Goal: Task Accomplishment & Management: Complete application form

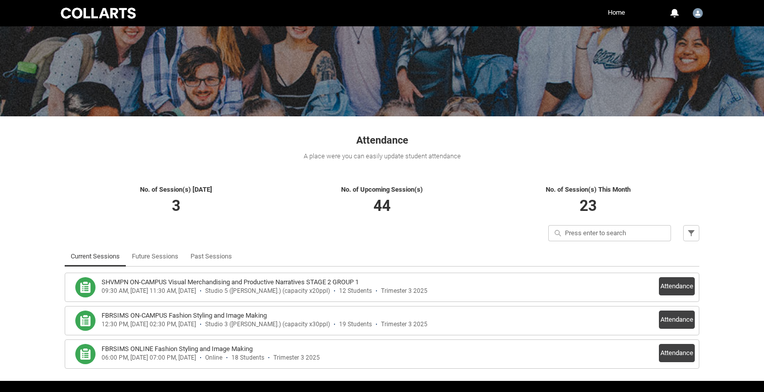
scroll to position [103, 0]
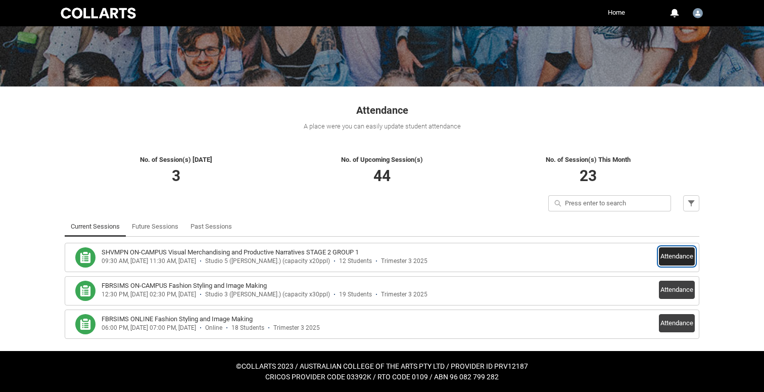
click at [676, 254] on button "Attendance" at bounding box center [677, 256] width 36 height 18
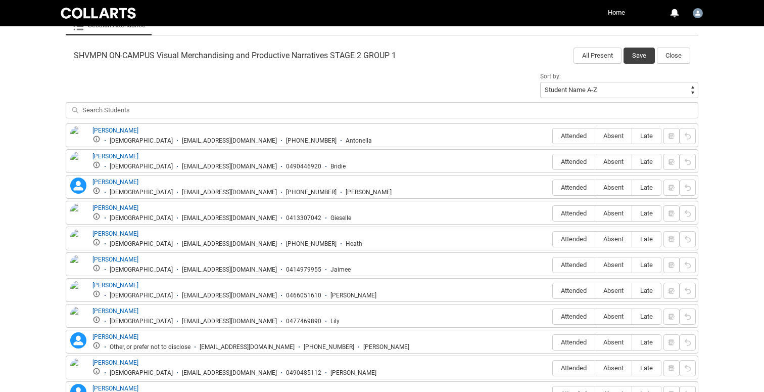
scroll to position [324, 0]
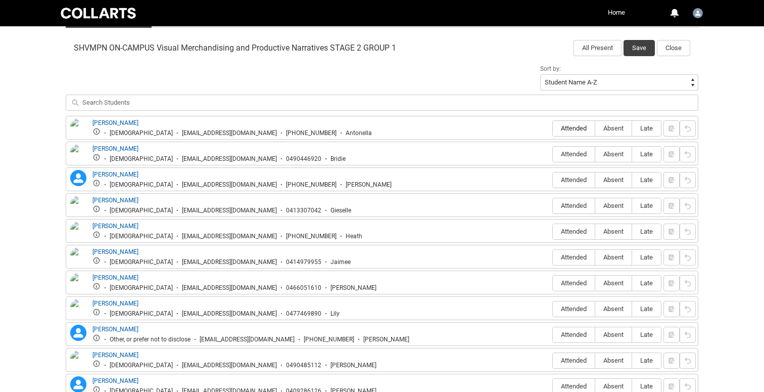
click at [571, 128] on span "Attended" at bounding box center [574, 128] width 42 height 8
click at [553, 128] on input "Attended" at bounding box center [553, 128] width 1 height 1
type lightning-radio-group "Attended"
radio input "true"
click at [569, 154] on span "Attended" at bounding box center [574, 154] width 42 height 8
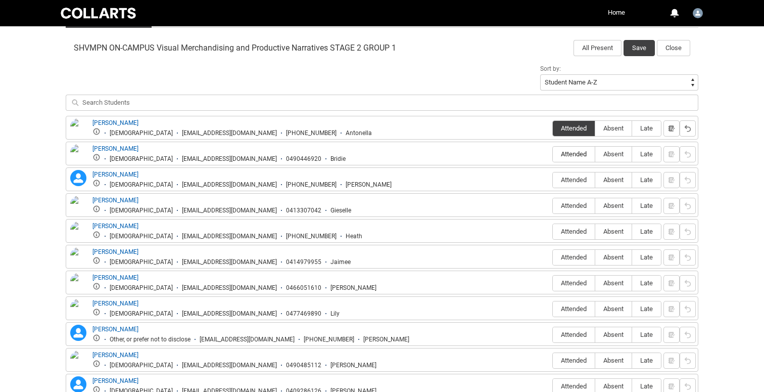
click at [553, 154] on input "Attended" at bounding box center [553, 154] width 1 height 1
type lightning-radio-group "Attended"
radio input "true"
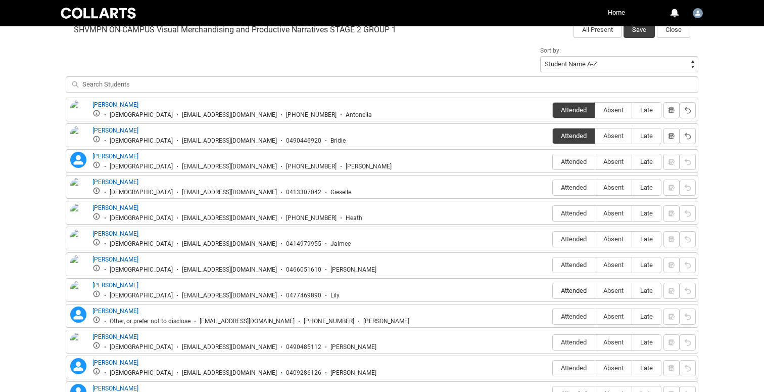
click at [578, 290] on span "Attended" at bounding box center [574, 291] width 42 height 8
click at [553, 290] on input "Attended" at bounding box center [553, 290] width 1 height 1
type lightning-radio-group "Attended"
radio input "true"
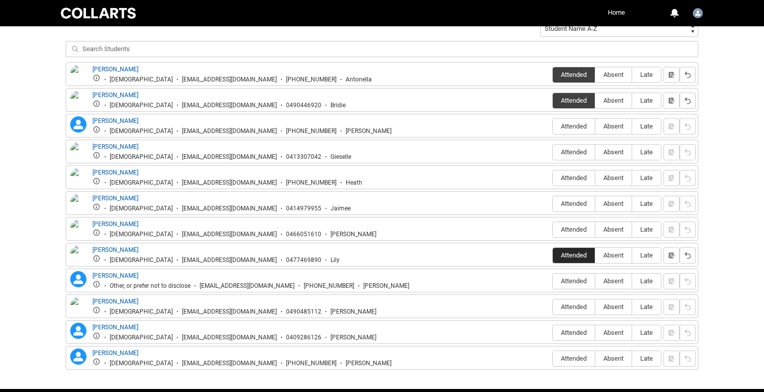
scroll to position [415, 0]
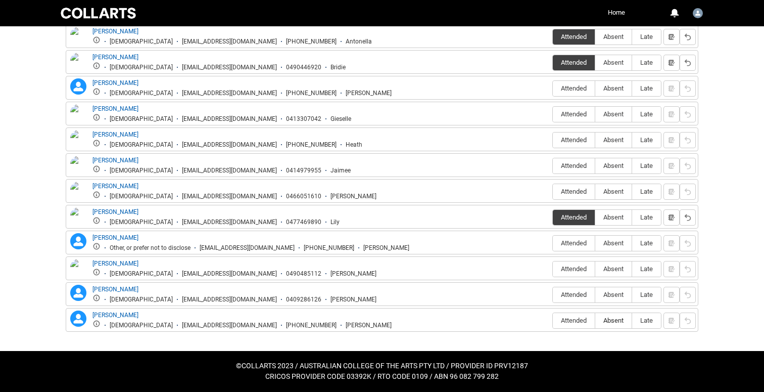
click at [609, 321] on span "Absent" at bounding box center [614, 320] width 36 height 8
click at [596, 321] on input "Absent" at bounding box center [595, 320] width 1 height 1
type lightning-radio-group "Absent"
radio input "true"
click at [610, 292] on span "Absent" at bounding box center [614, 295] width 36 height 8
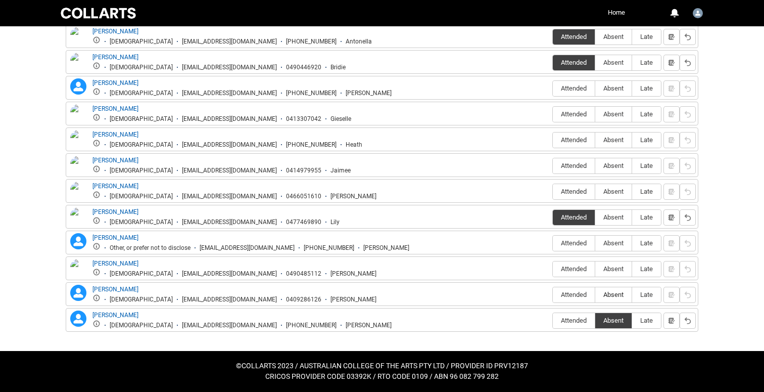
click at [596, 294] on input "Absent" at bounding box center [595, 294] width 1 height 1
type lightning-radio-group "Absent"
radio input "true"
click at [610, 269] on span "Absent" at bounding box center [614, 269] width 36 height 8
click at [596, 269] on input "Absent" at bounding box center [595, 268] width 1 height 1
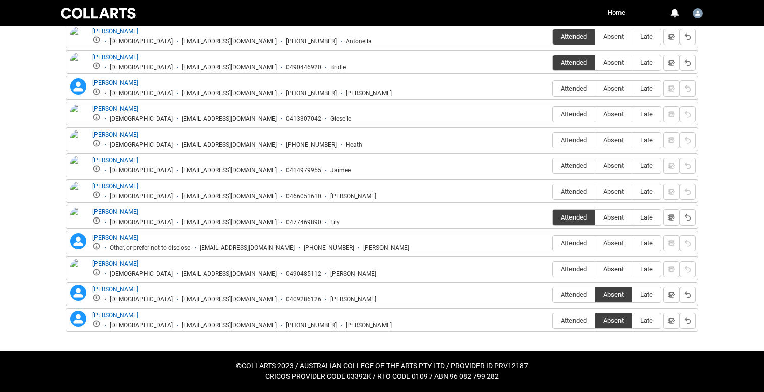
type lightning-radio-group "Absent"
radio input "true"
click at [613, 241] on span "Absent" at bounding box center [614, 243] width 36 height 8
click at [596, 243] on input "Absent" at bounding box center [595, 243] width 1 height 1
type lightning-radio-group "Absent"
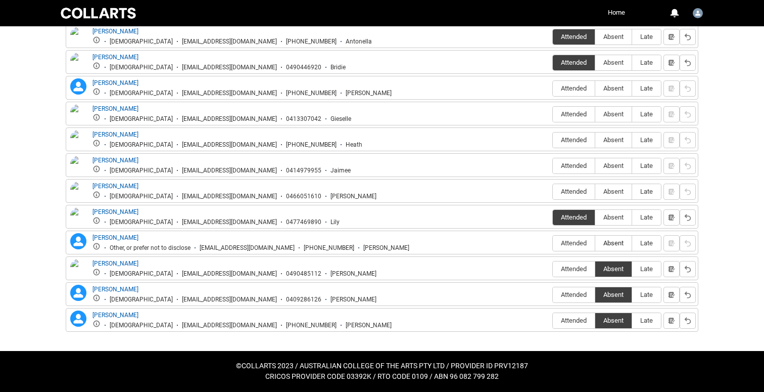
radio input "true"
click at [613, 191] on span "Absent" at bounding box center [614, 192] width 36 height 8
click at [596, 191] on input "Absent" at bounding box center [595, 191] width 1 height 1
type lightning-radio-group "Absent"
radio input "true"
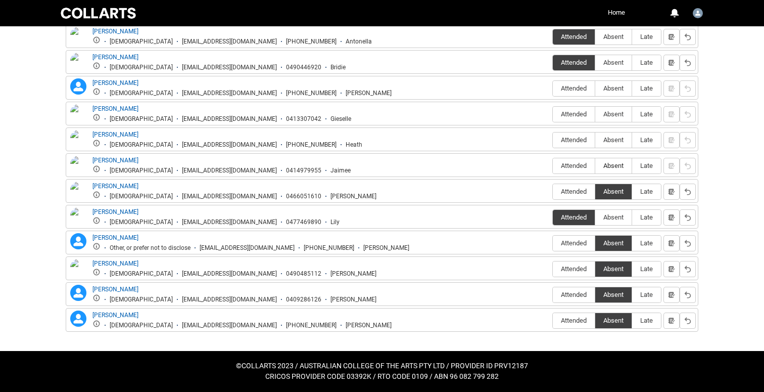
click at [614, 164] on span "Absent" at bounding box center [614, 166] width 36 height 8
click at [596, 165] on input "Absent" at bounding box center [595, 165] width 1 height 1
type lightning-radio-group "Absent"
radio input "true"
click at [612, 142] on span "Absent" at bounding box center [614, 140] width 36 height 8
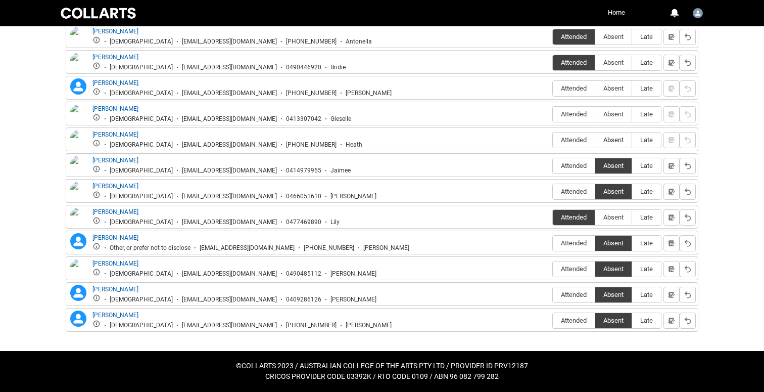
click at [596, 140] on input "Absent" at bounding box center [595, 140] width 1 height 1
type lightning-radio-group "Absent"
radio input "true"
click at [611, 112] on span "Absent" at bounding box center [614, 114] width 36 height 8
click at [596, 114] on input "Absent" at bounding box center [595, 114] width 1 height 1
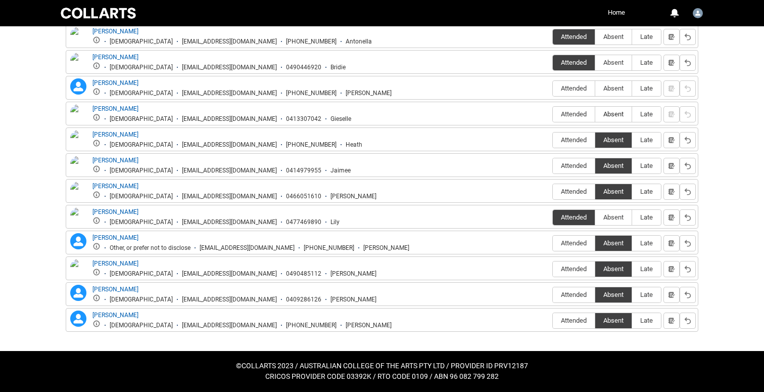
type lightning-radio-group "Absent"
radio input "true"
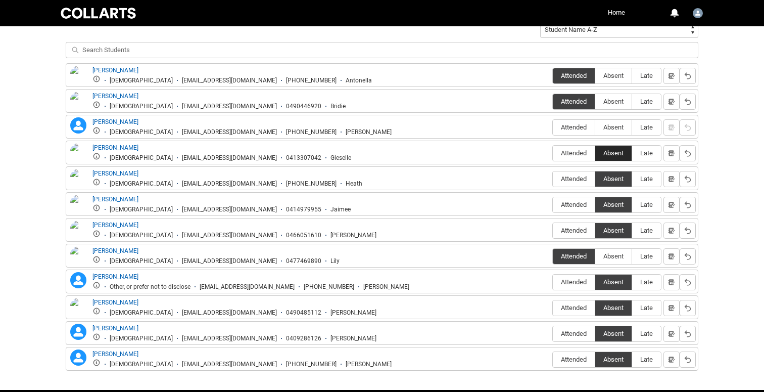
scroll to position [367, 0]
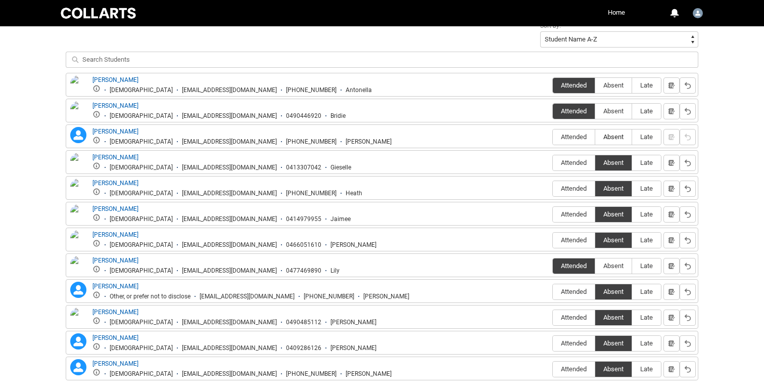
click at [612, 132] on label "Absent" at bounding box center [614, 137] width 36 height 16
click at [596, 137] on input "Absent" at bounding box center [595, 137] width 1 height 1
type lightning-radio-group "Absent"
radio input "true"
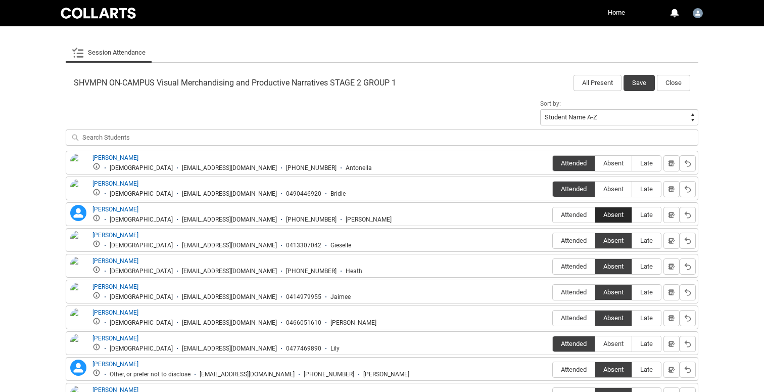
scroll to position [263, 0]
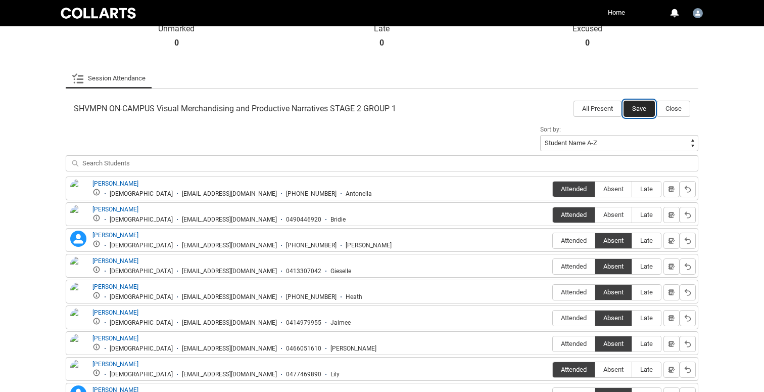
click at [640, 108] on button "Save" at bounding box center [639, 109] width 31 height 16
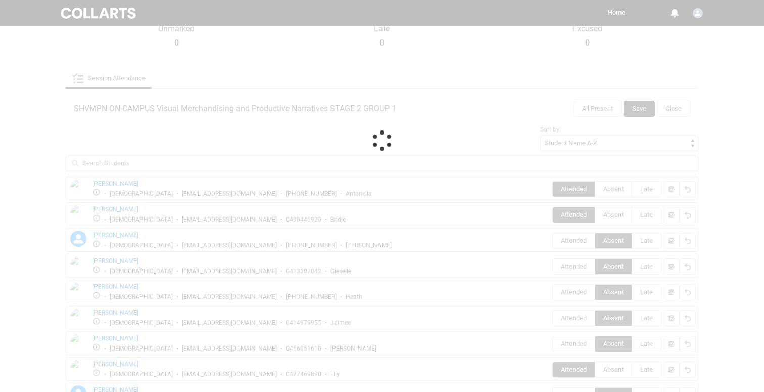
scroll to position [103, 0]
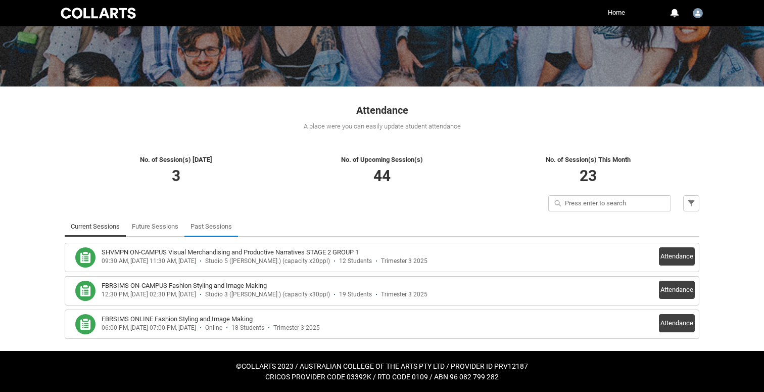
click at [210, 227] on link "Past Sessions" at bounding box center [211, 226] width 41 height 20
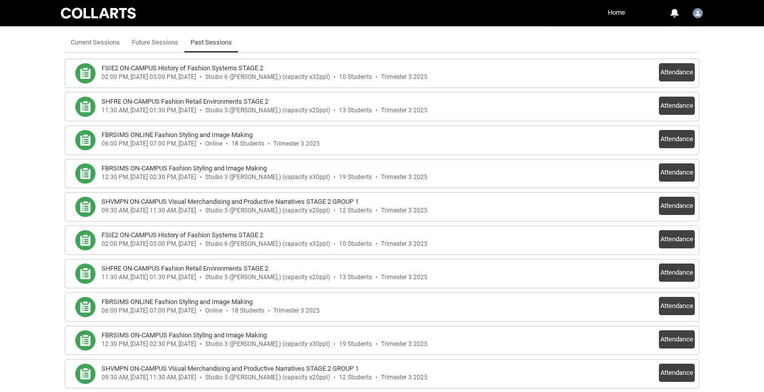
scroll to position [294, 0]
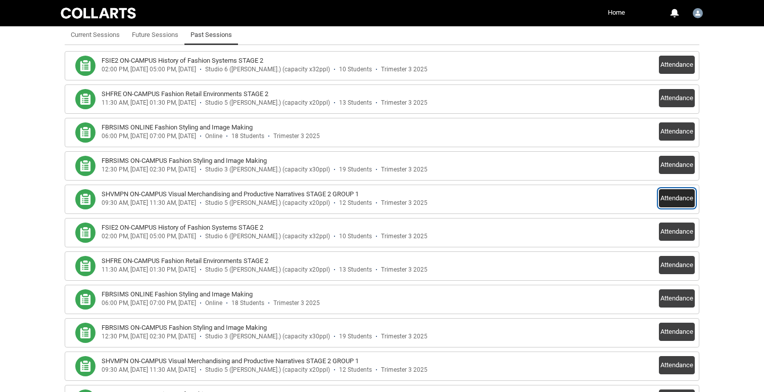
click at [675, 198] on button "Attendance" at bounding box center [677, 198] width 36 height 18
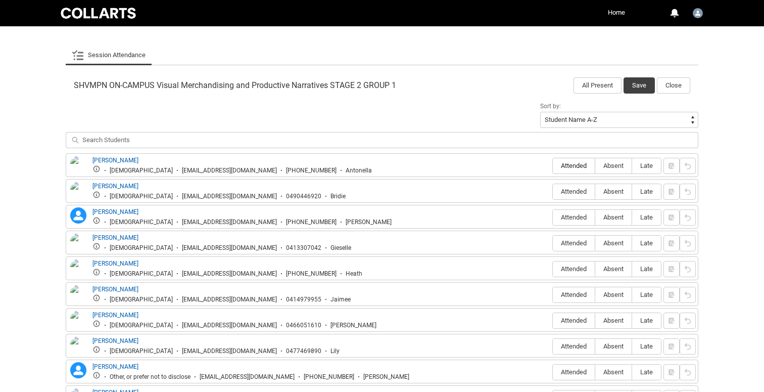
click at [571, 167] on span "Attended" at bounding box center [574, 166] width 42 height 8
click at [553, 166] on input "Attended" at bounding box center [553, 165] width 1 height 1
type lightning-radio-group "Attended"
radio input "true"
click at [569, 191] on span "Attended" at bounding box center [574, 192] width 42 height 8
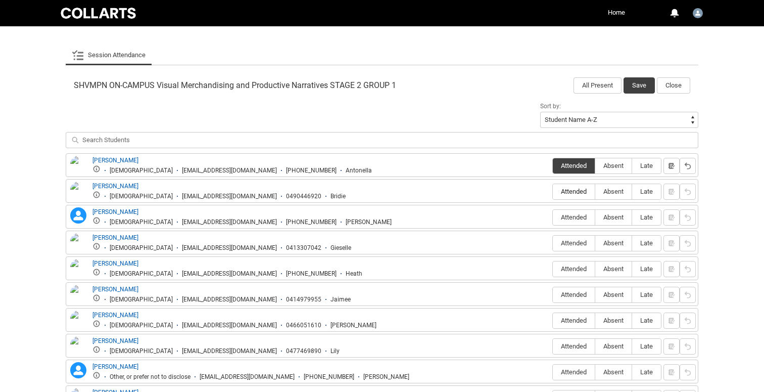
click at [553, 191] on input "Attended" at bounding box center [553, 191] width 1 height 1
type lightning-radio-group "Attended"
radio input "true"
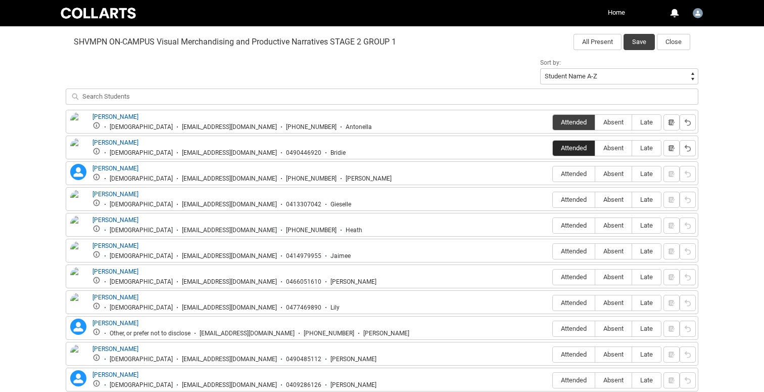
scroll to position [336, 0]
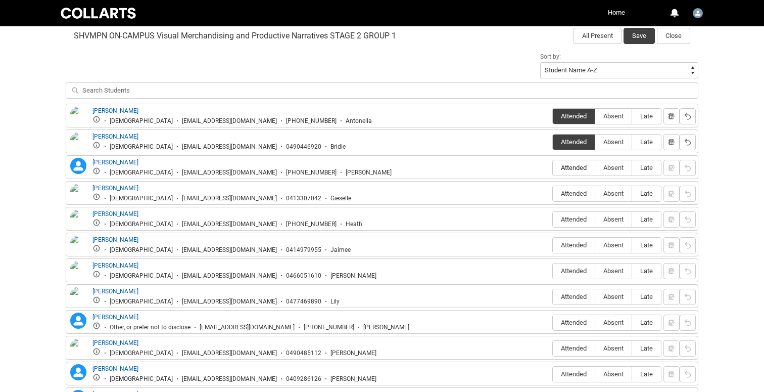
click at [567, 166] on span "Attended" at bounding box center [574, 168] width 42 height 8
click at [553, 167] on input "Attended" at bounding box center [553, 167] width 1 height 1
type lightning-radio-group "Attended"
radio input "true"
click at [567, 196] on span "Attended" at bounding box center [574, 194] width 42 height 8
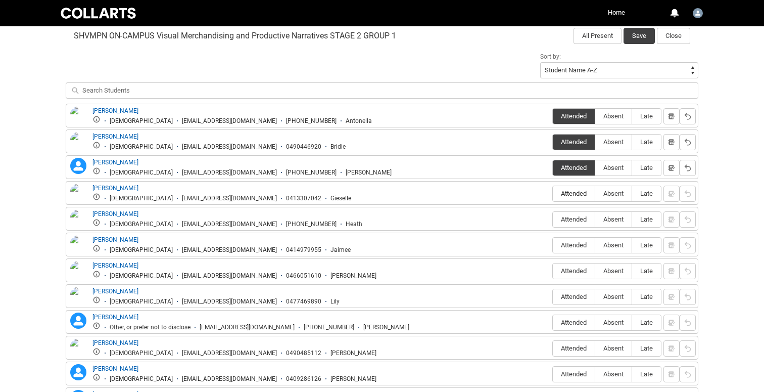
click at [553, 194] on input "Attended" at bounding box center [553, 193] width 1 height 1
type lightning-radio-group "Attended"
radio input "true"
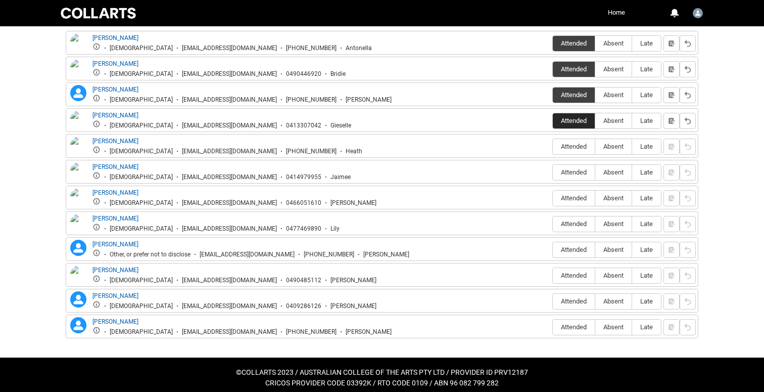
scroll to position [410, 0]
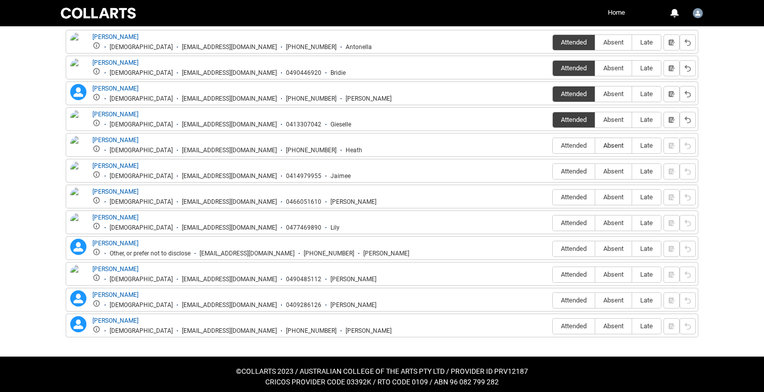
click at [613, 145] on span "Absent" at bounding box center [614, 146] width 36 height 8
click at [596, 145] on input "Absent" at bounding box center [595, 145] width 1 height 1
type lightning-radio-group "Absent"
radio input "true"
click at [612, 170] on span "Absent" at bounding box center [614, 171] width 36 height 8
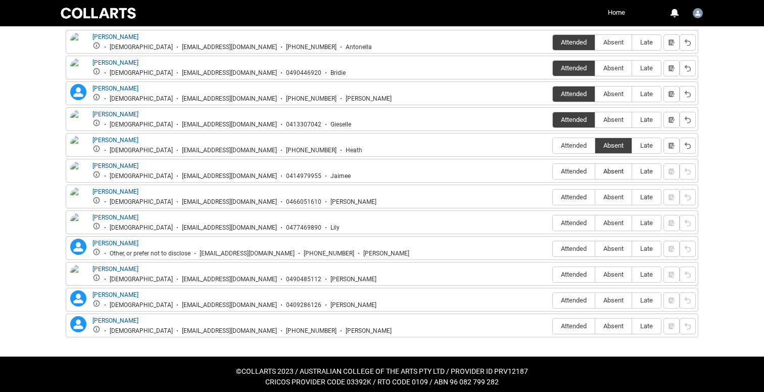
click at [596, 171] on input "Absent" at bounding box center [595, 171] width 1 height 1
type lightning-radio-group "Absent"
radio input "true"
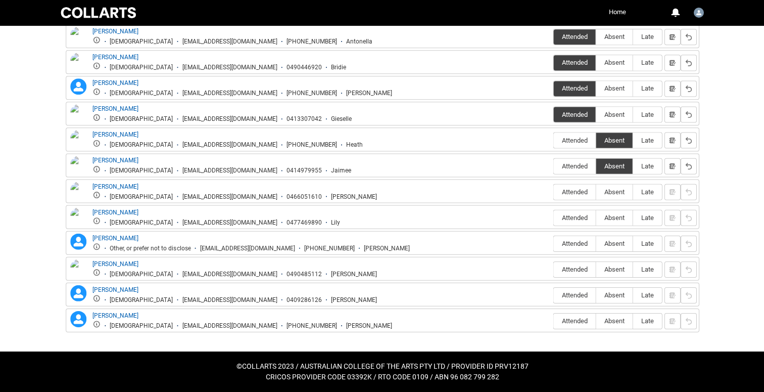
scroll to position [415, 0]
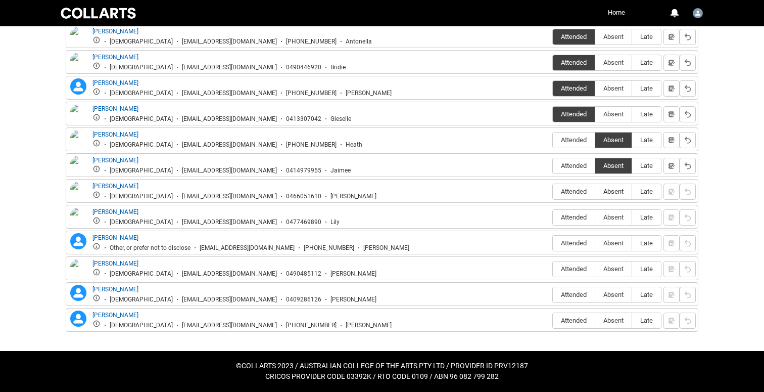
click at [608, 189] on span "Absent" at bounding box center [614, 192] width 36 height 8
click at [596, 191] on input "Absent" at bounding box center [595, 191] width 1 height 1
type lightning-radio-group "Absent"
radio input "true"
click at [570, 216] on span "Attended" at bounding box center [574, 217] width 42 height 8
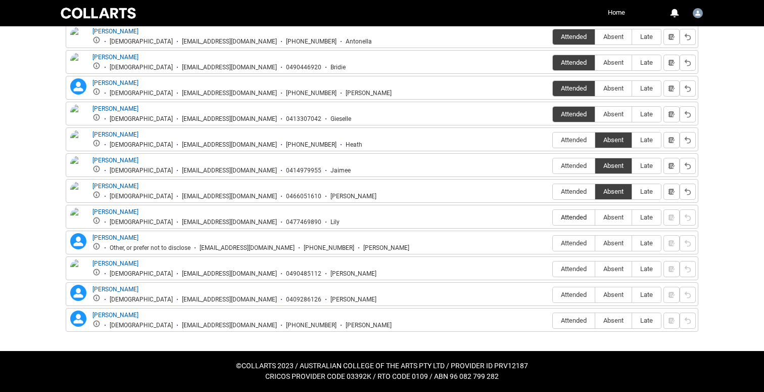
click at [553, 217] on input "Attended" at bounding box center [553, 217] width 1 height 1
type lightning-radio-group "Attended"
radio input "true"
click at [606, 269] on span "Absent" at bounding box center [614, 269] width 36 height 8
click at [596, 269] on input "Absent" at bounding box center [595, 268] width 1 height 1
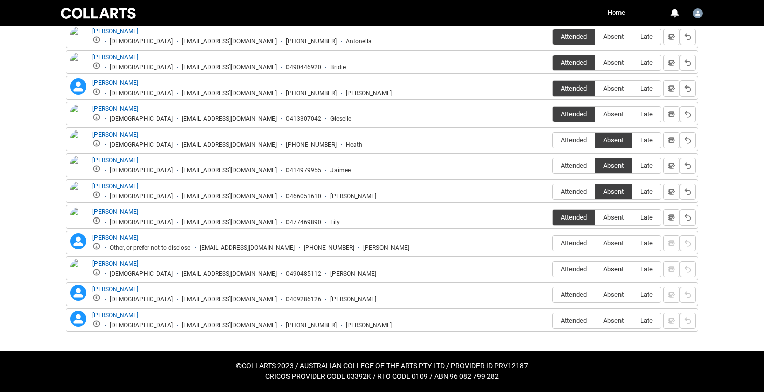
type lightning-radio-group "Absent"
radio input "true"
click at [610, 293] on span "Absent" at bounding box center [614, 295] width 36 height 8
click at [596, 294] on input "Absent" at bounding box center [595, 294] width 1 height 1
type lightning-radio-group "Absent"
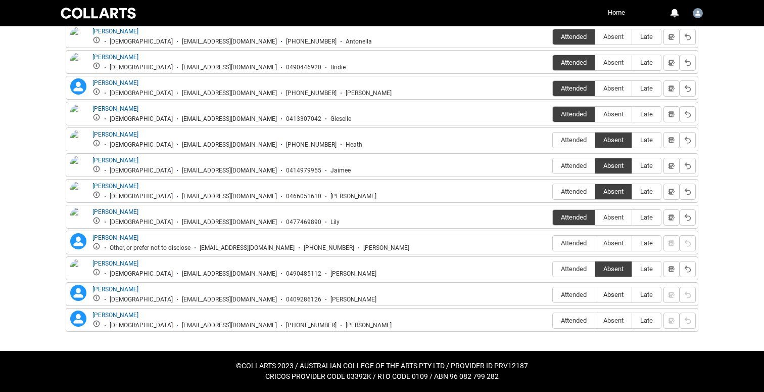
radio input "true"
click at [566, 266] on span "Attended" at bounding box center [574, 269] width 42 height 8
click at [553, 268] on input "Attended" at bounding box center [553, 268] width 1 height 1
type lightning-radio-group "Attended"
radio input "true"
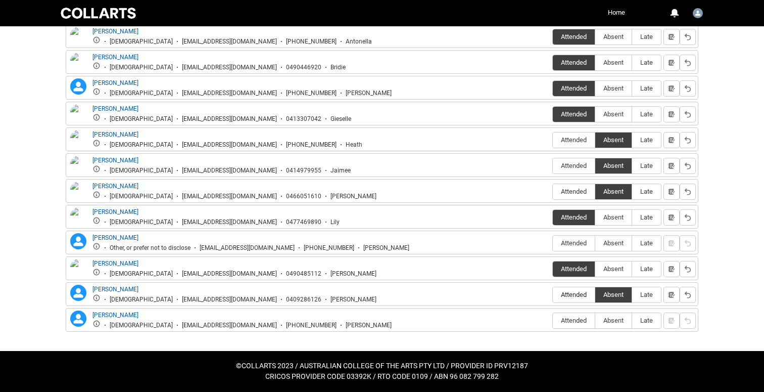
click at [569, 297] on span "Attended" at bounding box center [574, 295] width 42 height 8
click at [553, 295] on input "Attended" at bounding box center [553, 294] width 1 height 1
type lightning-radio-group "Attended"
radio input "true"
click at [568, 322] on span "Attended" at bounding box center [574, 320] width 42 height 8
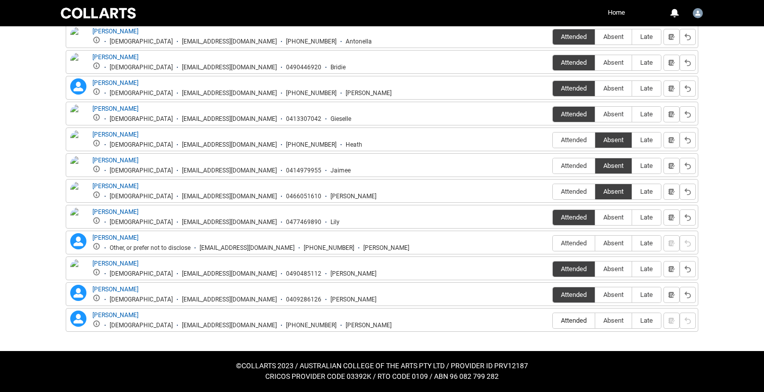
click at [553, 321] on input "Attended" at bounding box center [553, 320] width 1 height 1
type lightning-radio-group "Attended"
radio input "true"
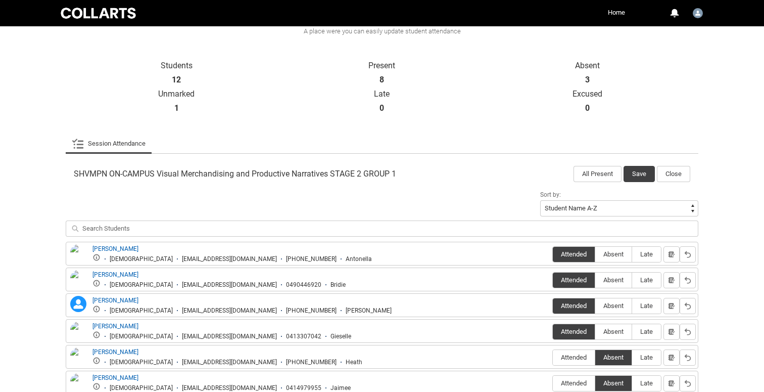
scroll to position [174, 0]
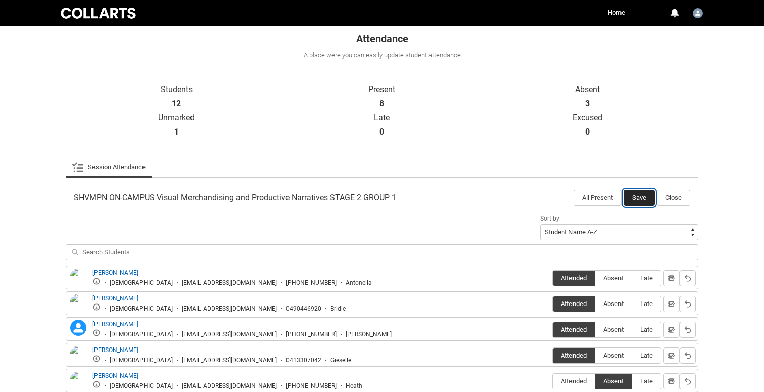
click at [633, 196] on button "Save" at bounding box center [639, 198] width 31 height 16
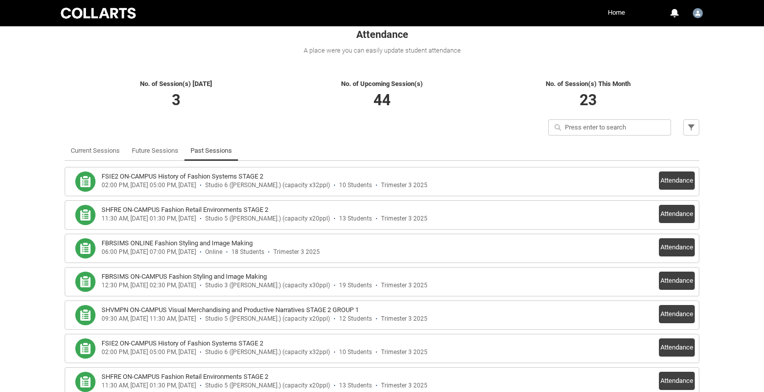
scroll to position [145, 0]
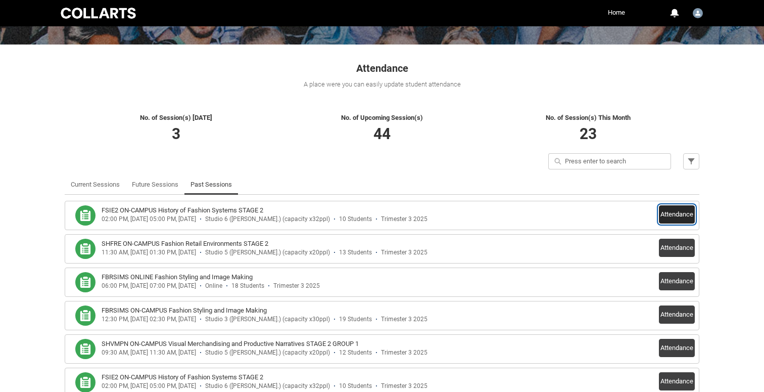
click at [670, 213] on button "Attendance" at bounding box center [677, 214] width 36 height 18
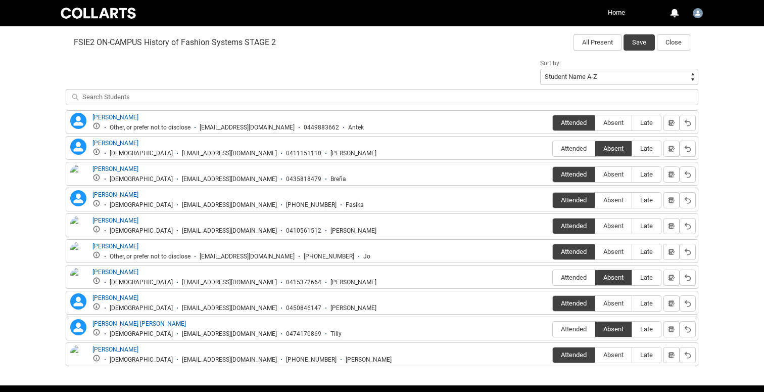
scroll to position [0, 0]
